Goal: Transaction & Acquisition: Purchase product/service

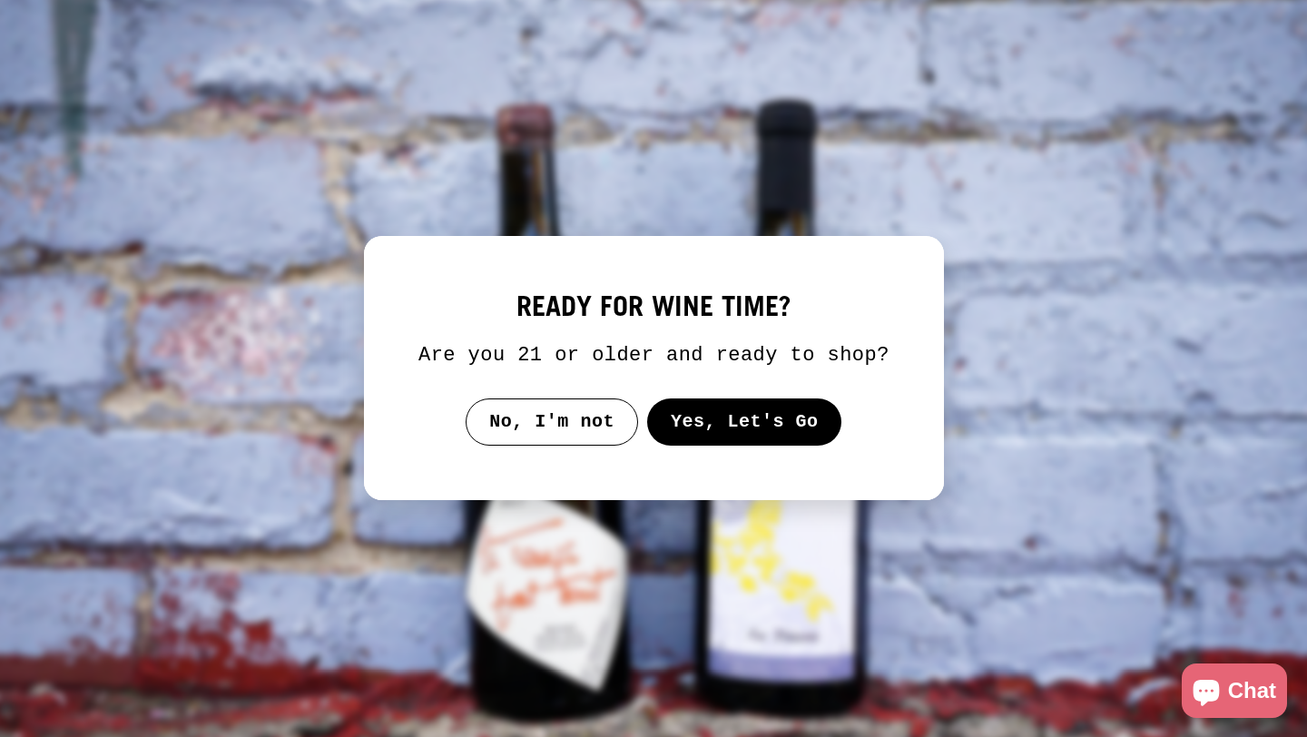
click at [724, 434] on button "Yes, Let's Go" at bounding box center [743, 422] width 195 height 47
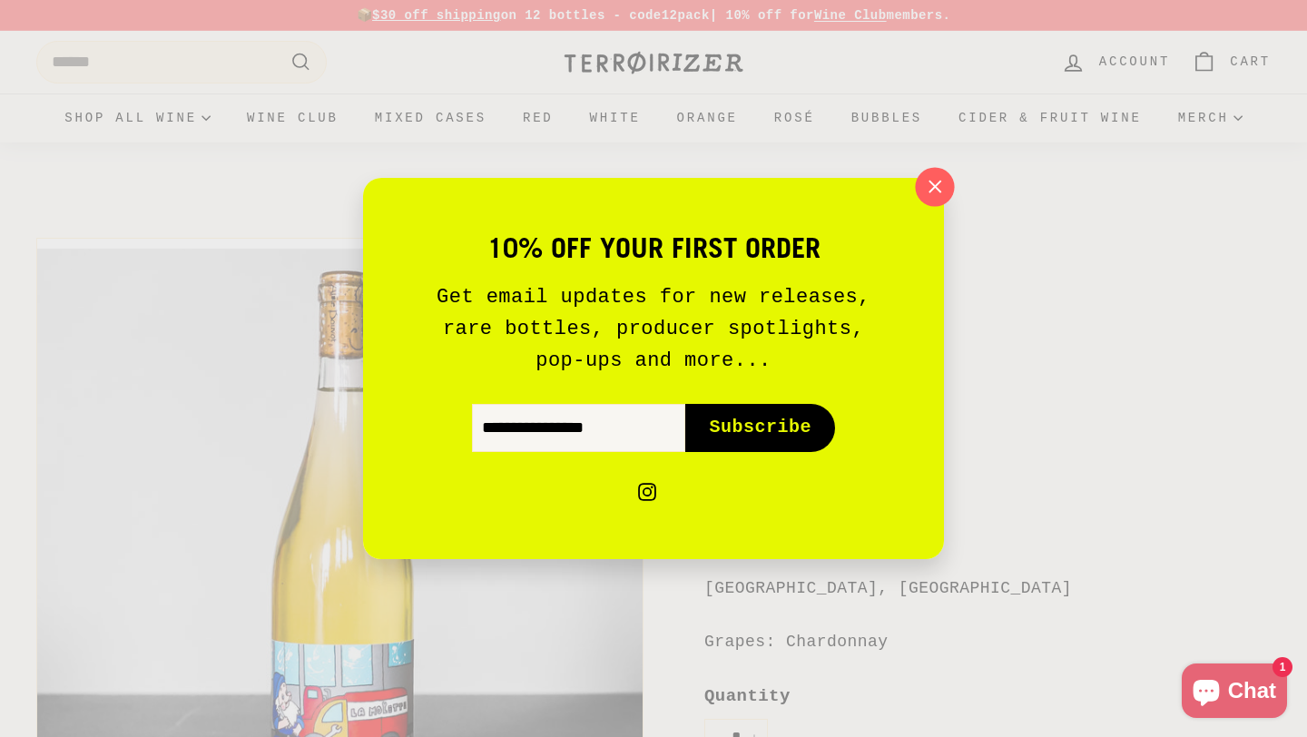
click at [936, 183] on icon "button" at bounding box center [934, 186] width 27 height 27
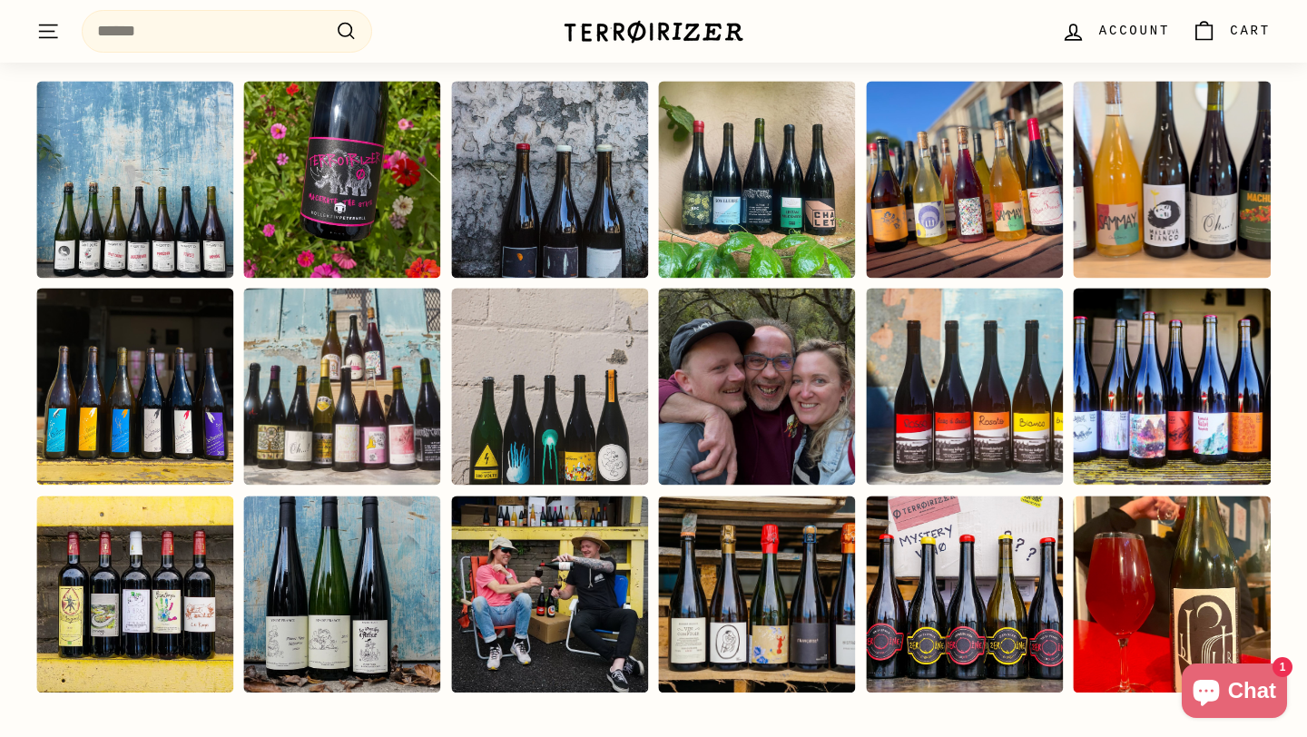
scroll to position [3859, 0]
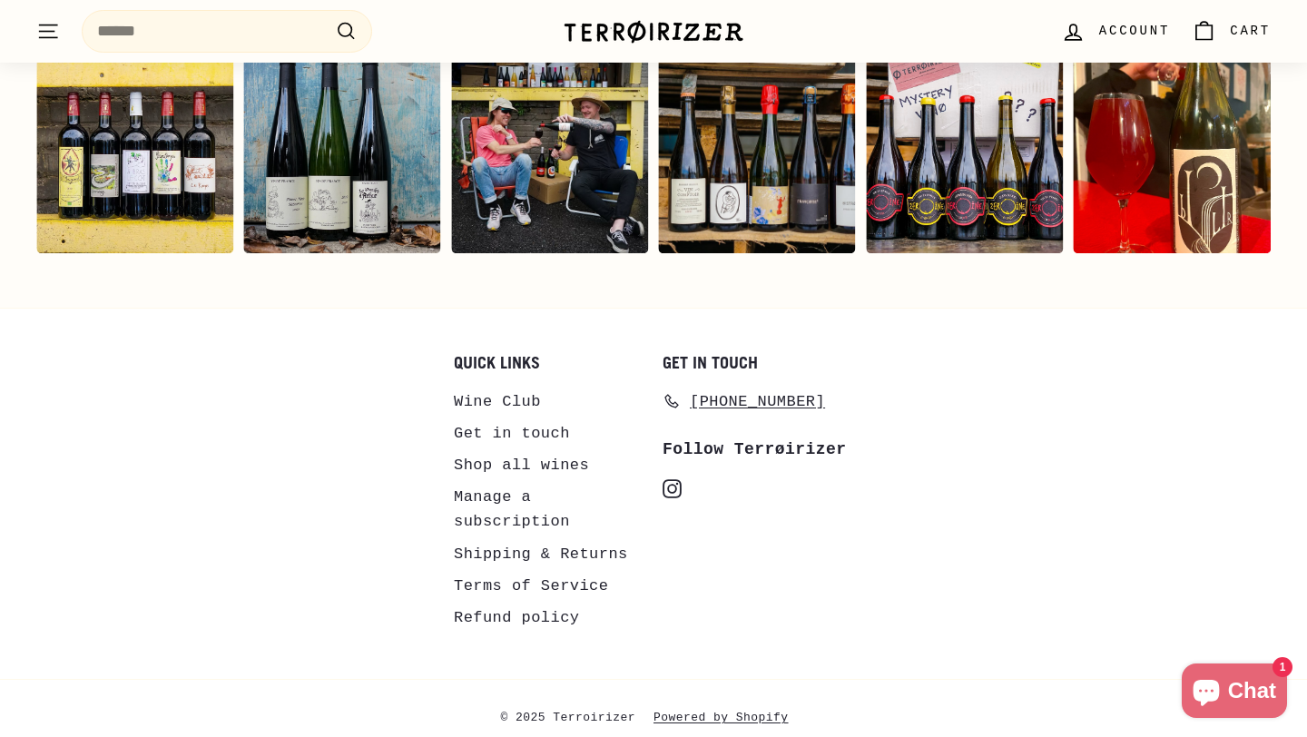
click at [675, 483] on icon at bounding box center [672, 488] width 11 height 11
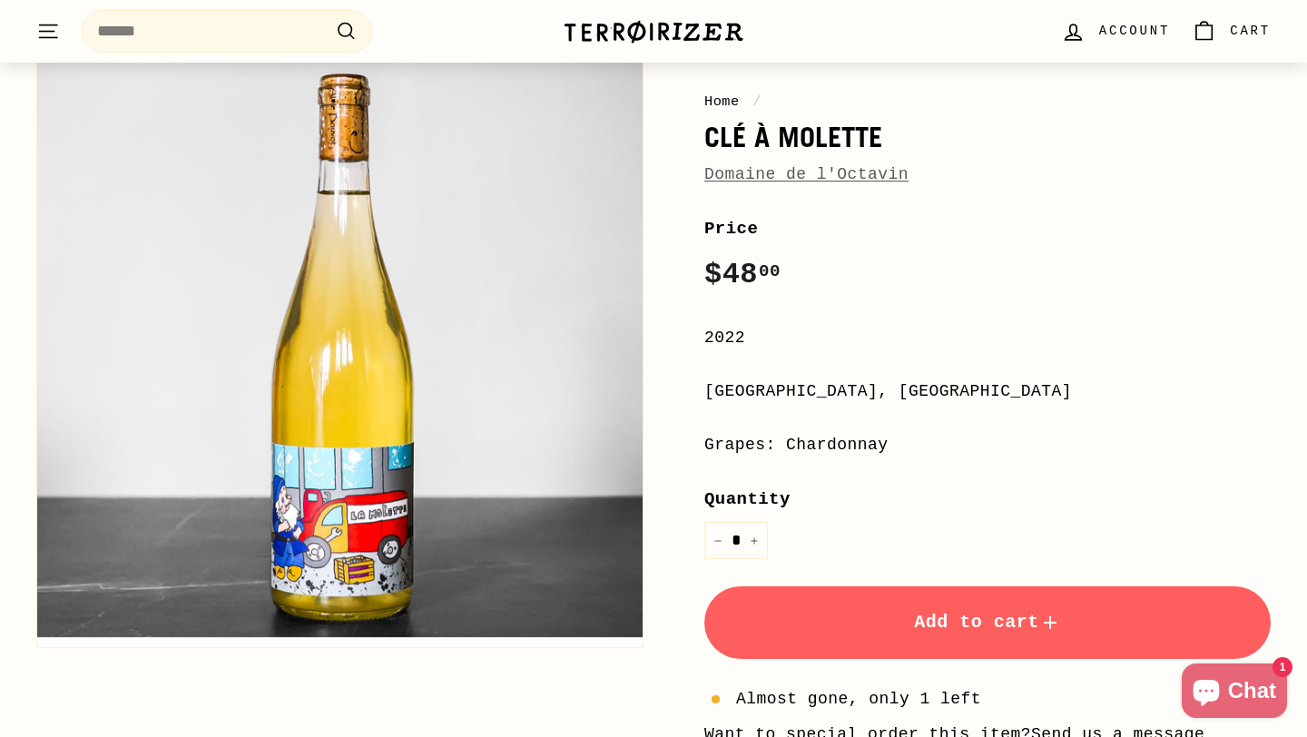
scroll to position [203, 0]
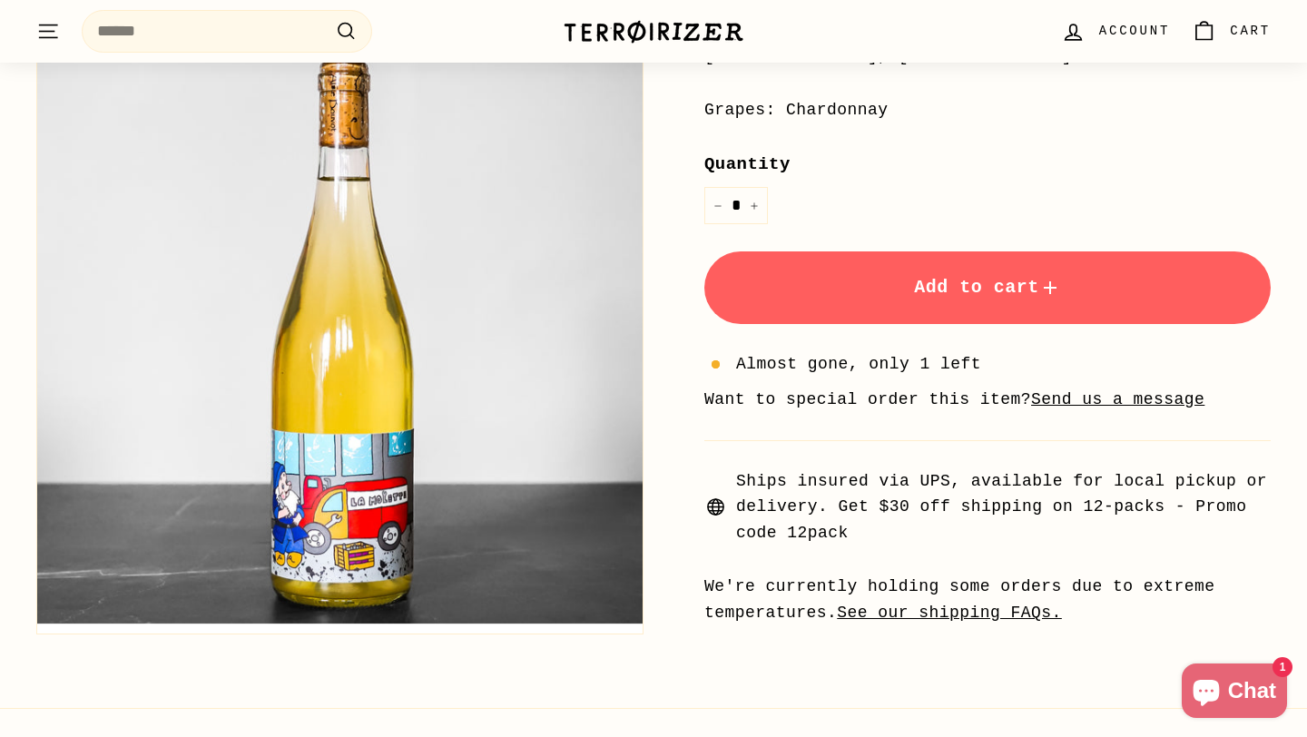
scroll to position [554, 0]
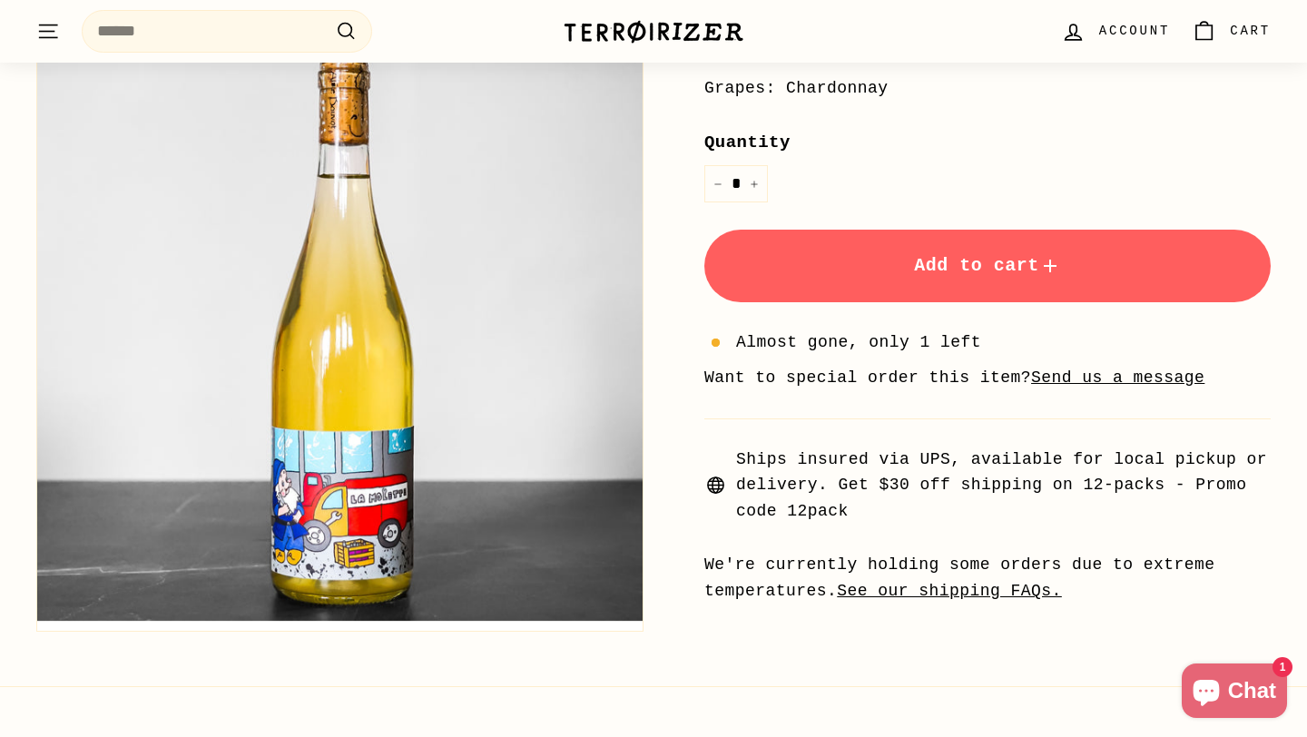
click at [920, 273] on span "Add to cart" at bounding box center [987, 265] width 147 height 21
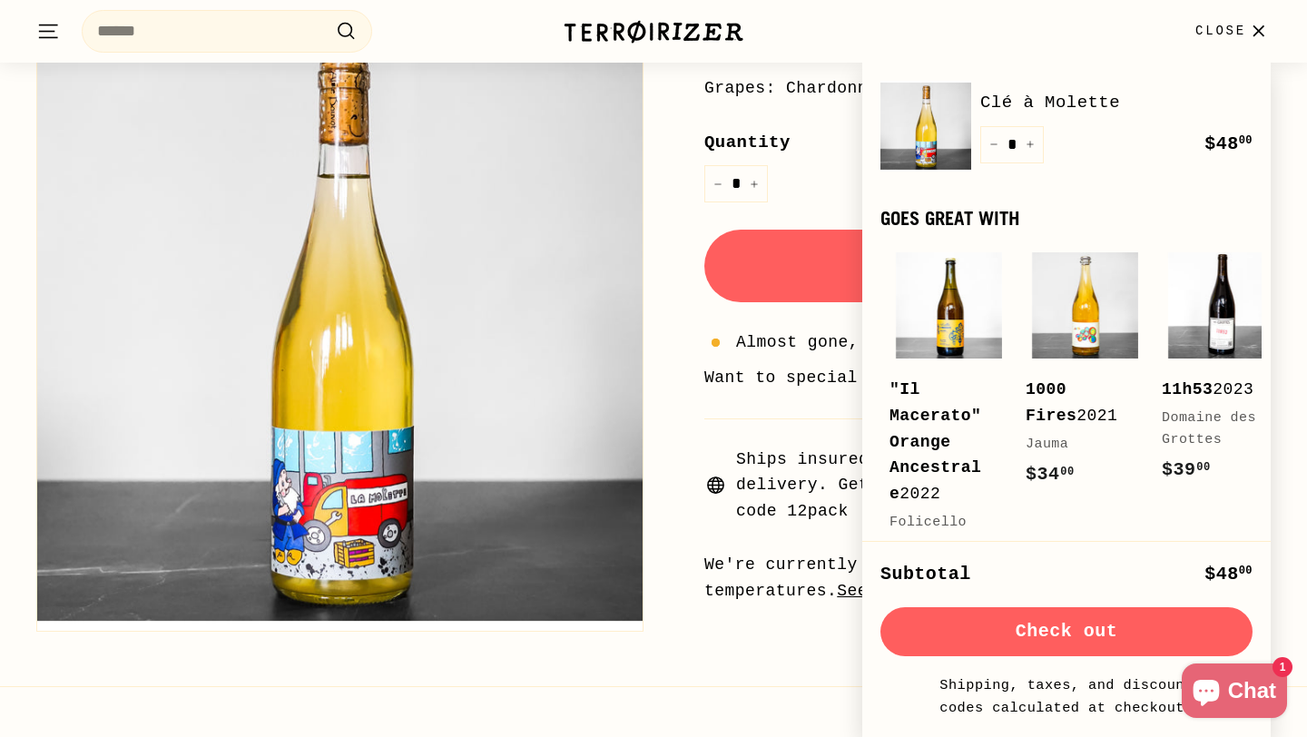
click at [1038, 627] on button "Check out" at bounding box center [1067, 631] width 372 height 49
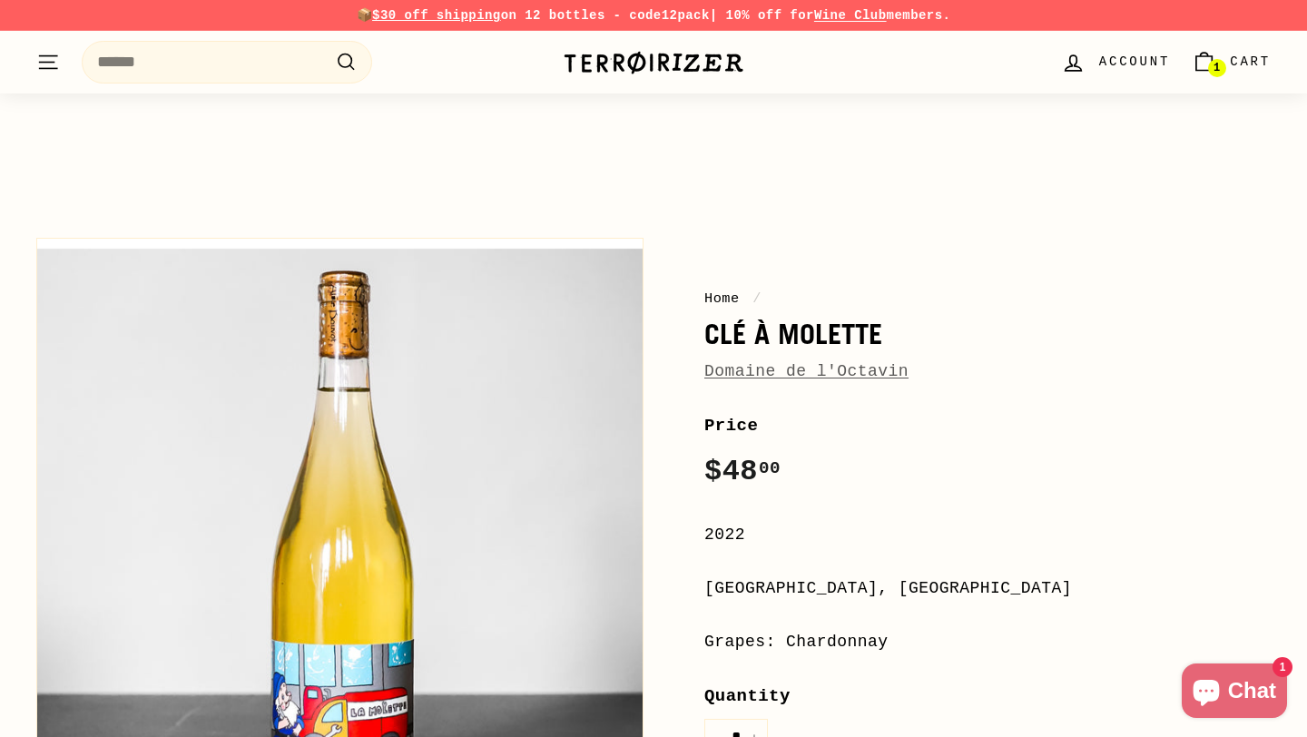
scroll to position [554, 0]
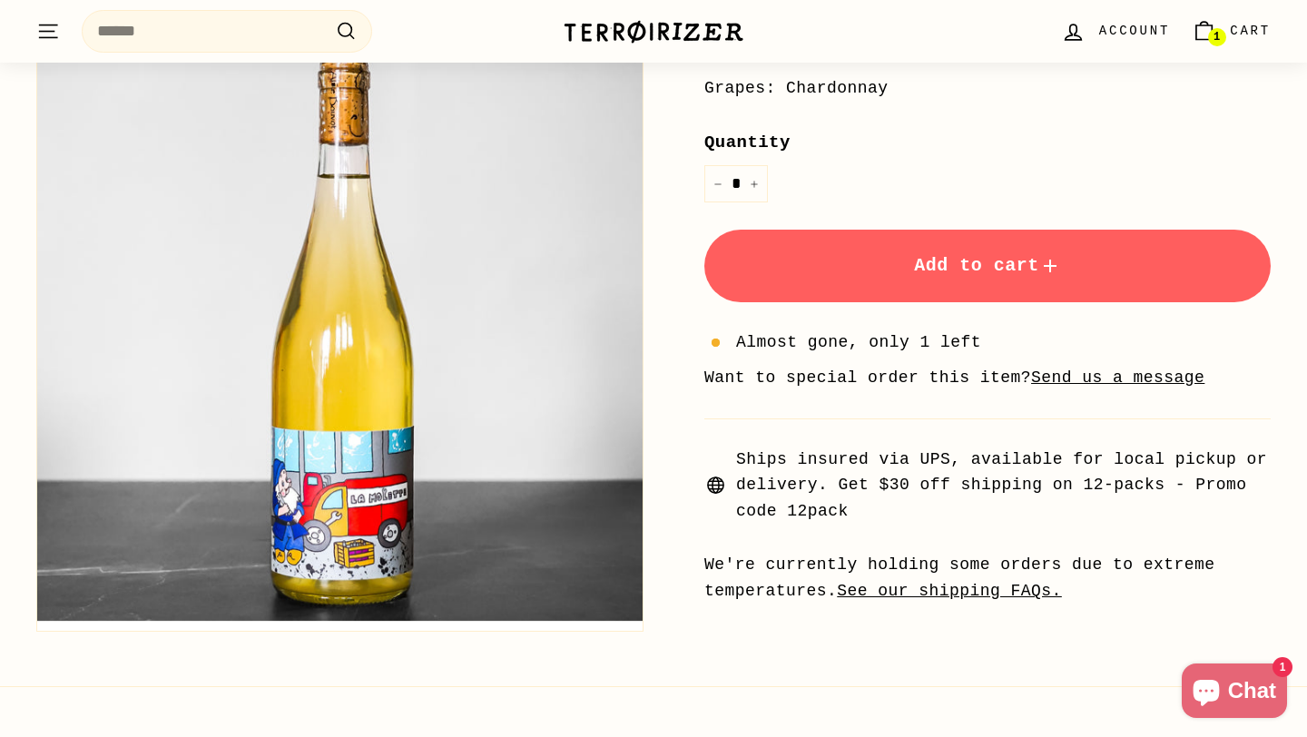
click at [1089, 375] on u "Send us a message" at bounding box center [1117, 378] width 173 height 18
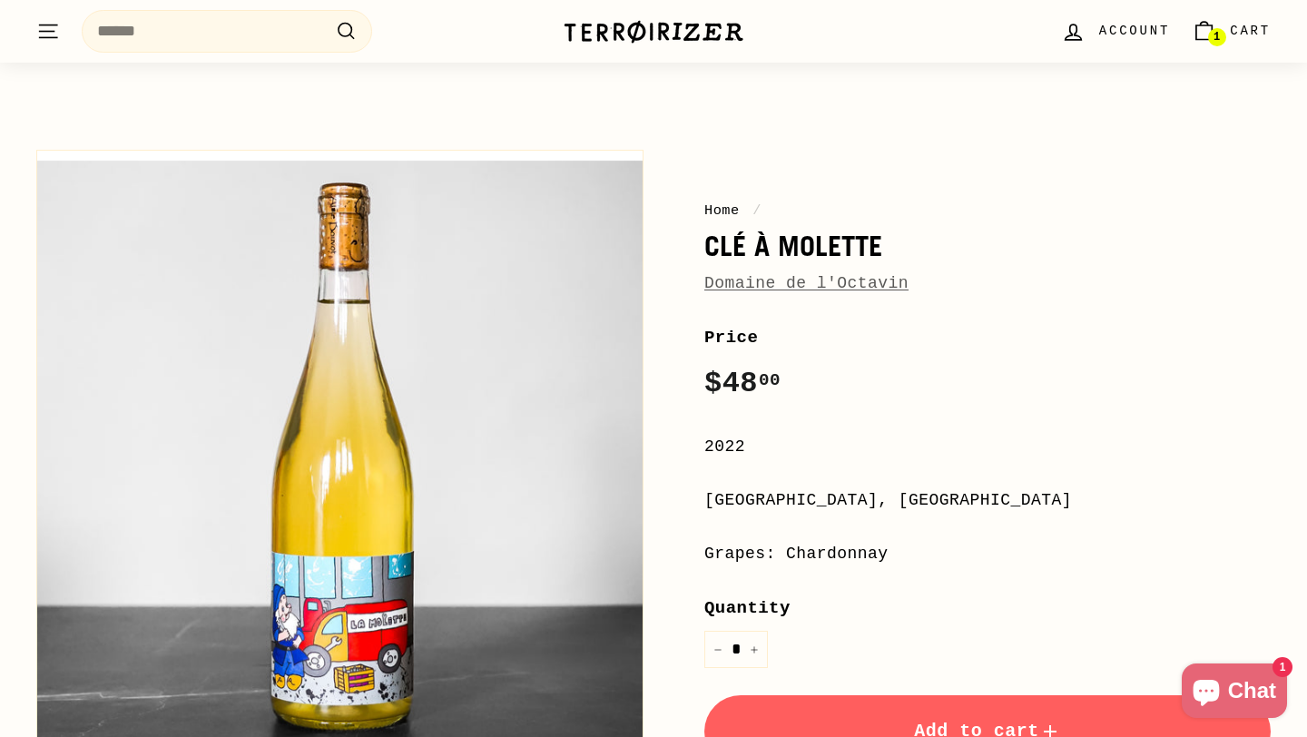
scroll to position [0, 0]
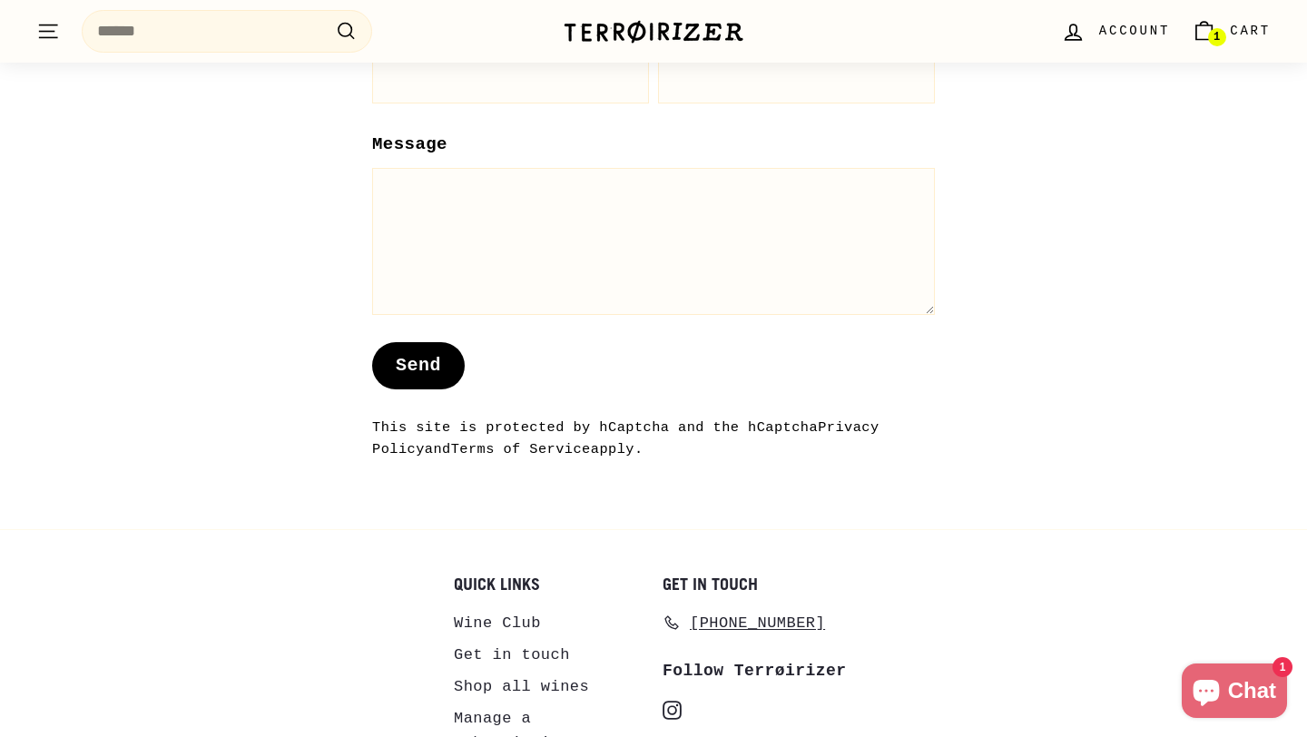
scroll to position [1867, 0]
